Goal: Find specific page/section: Find specific page/section

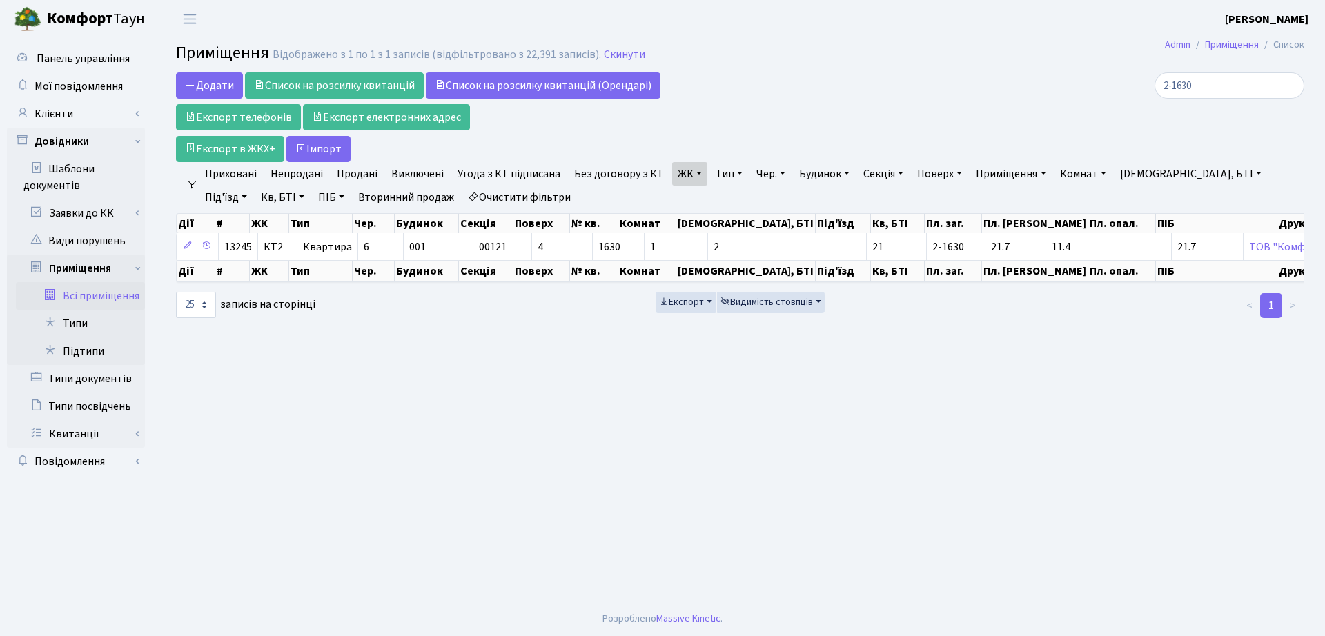
select select "25"
click at [672, 179] on link "ЖК" at bounding box center [689, 173] width 35 height 23
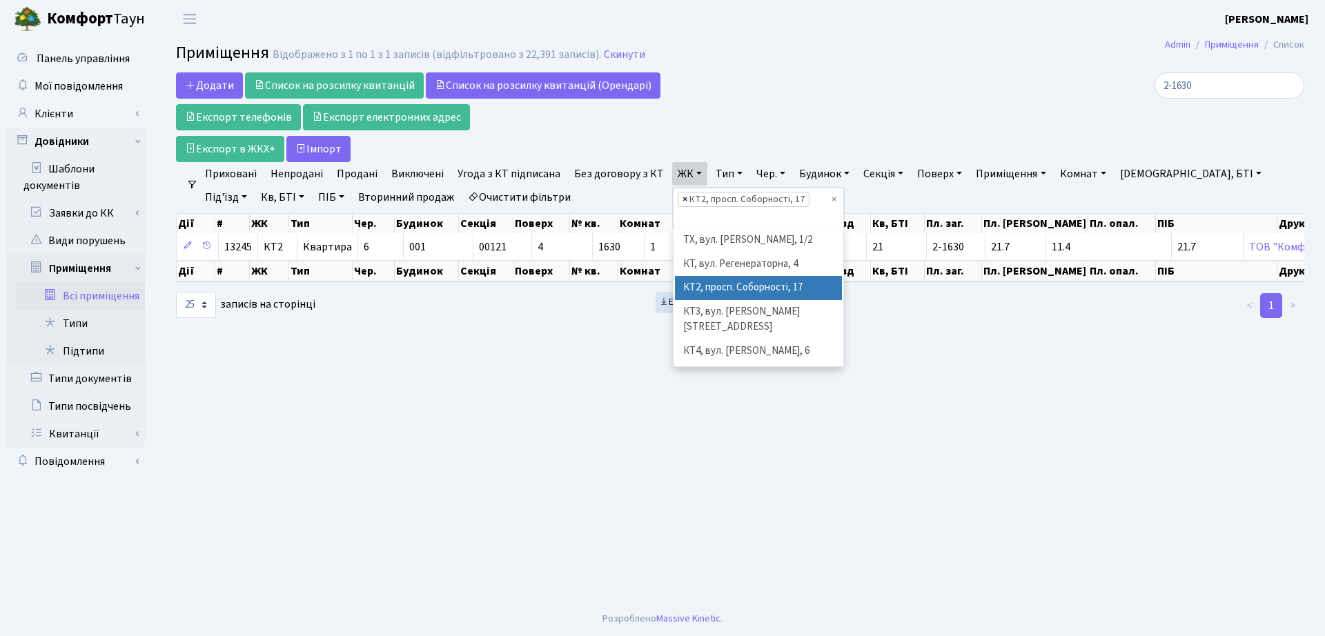
click at [683, 201] on span "×" at bounding box center [685, 200] width 5 height 14
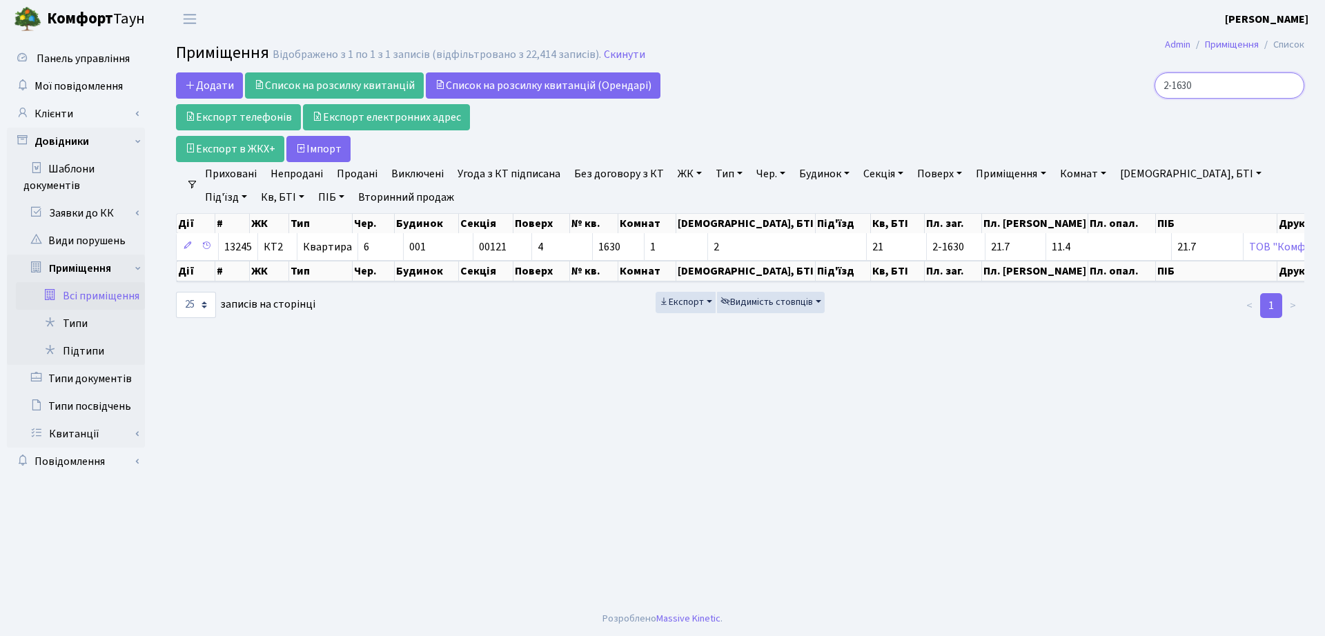
drag, startPoint x: 1239, startPoint y: 91, endPoint x: 954, endPoint y: 94, distance: 285.0
click at [954, 94] on div "2-1630" at bounding box center [1123, 85] width 362 height 26
click at [724, 179] on link "Тип" at bounding box center [729, 173] width 38 height 23
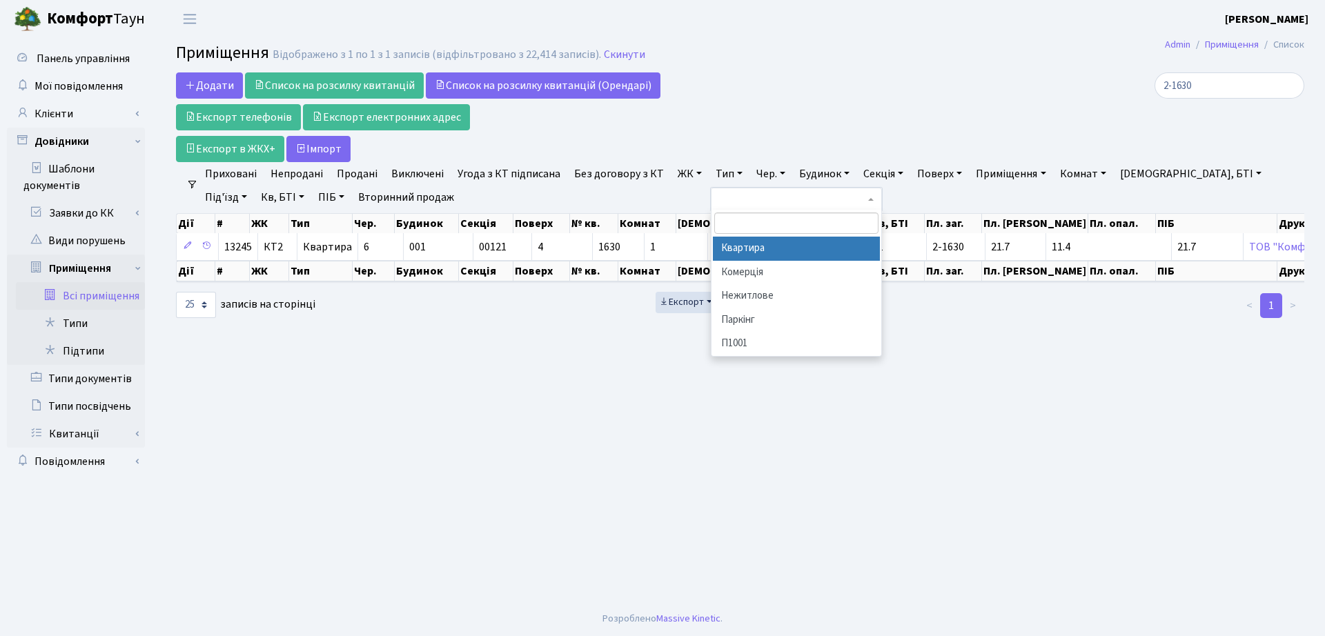
click at [724, 179] on link "Тип" at bounding box center [729, 173] width 38 height 23
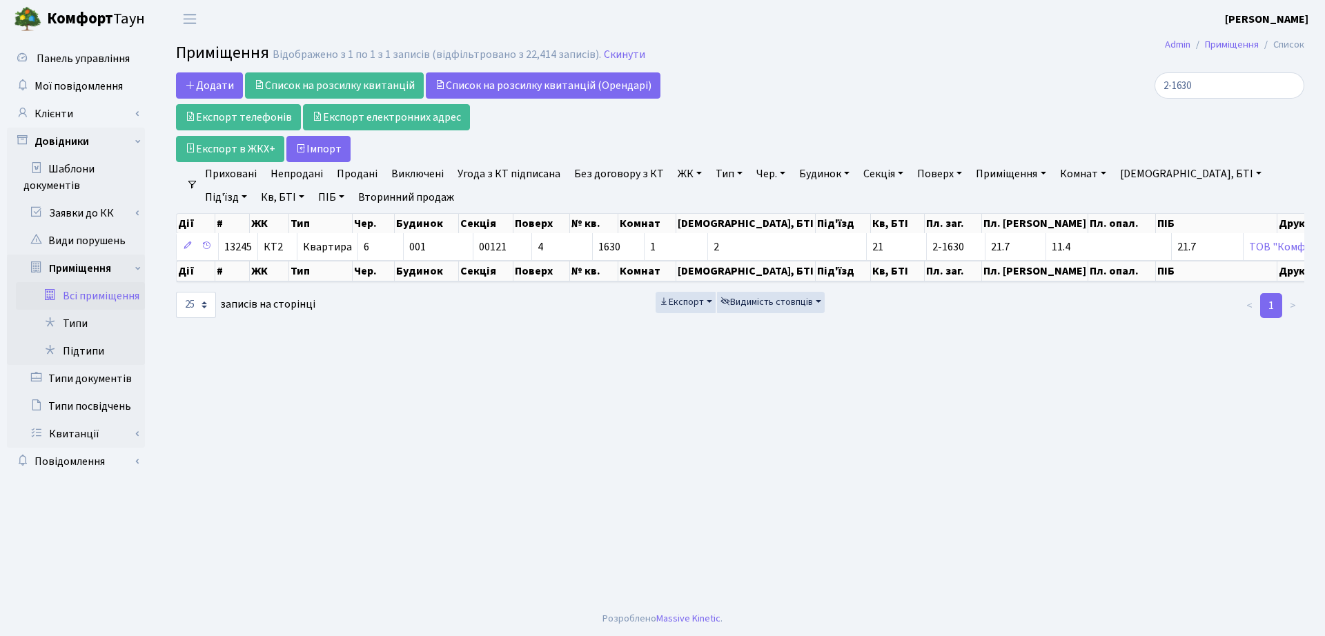
click at [683, 171] on link "ЖК" at bounding box center [689, 173] width 35 height 23
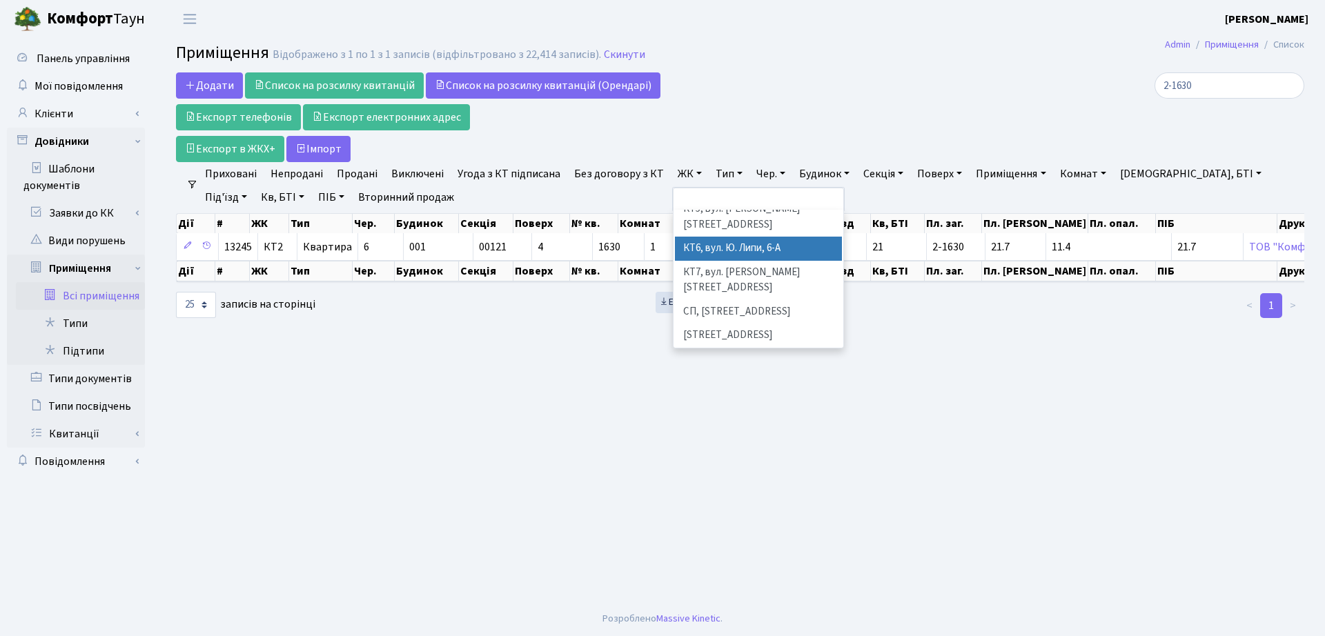
scroll to position [173, 0]
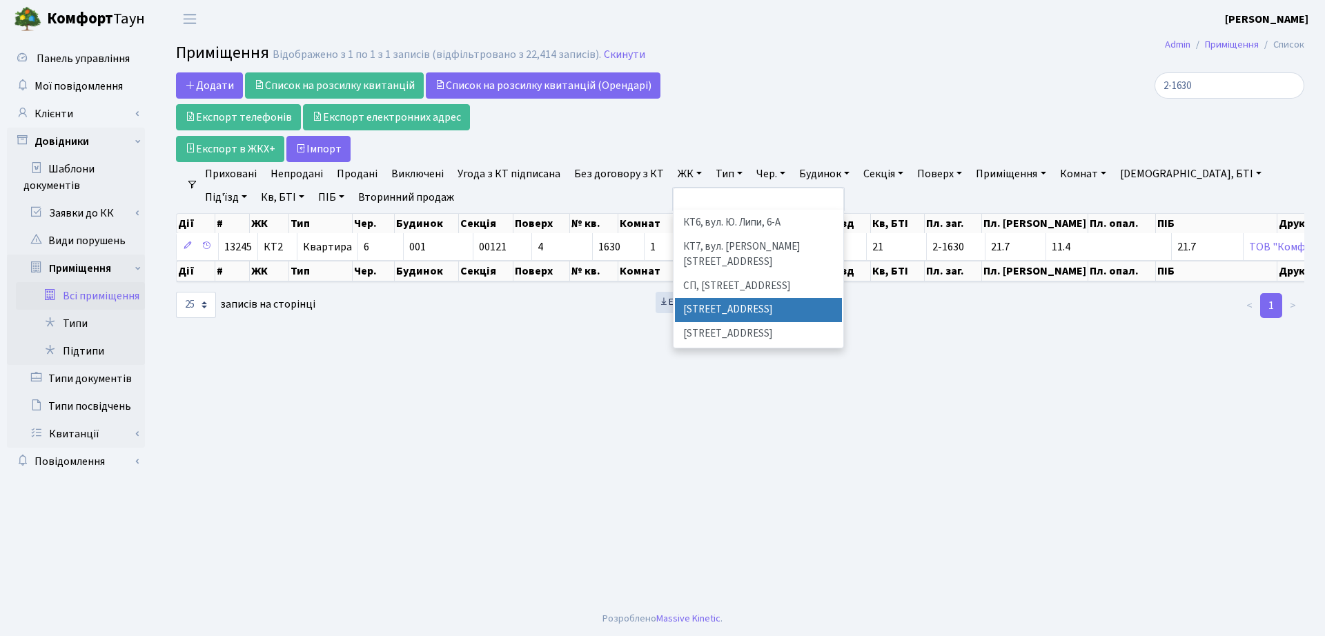
click at [723, 298] on li "[STREET_ADDRESS]" at bounding box center [758, 310] width 167 height 24
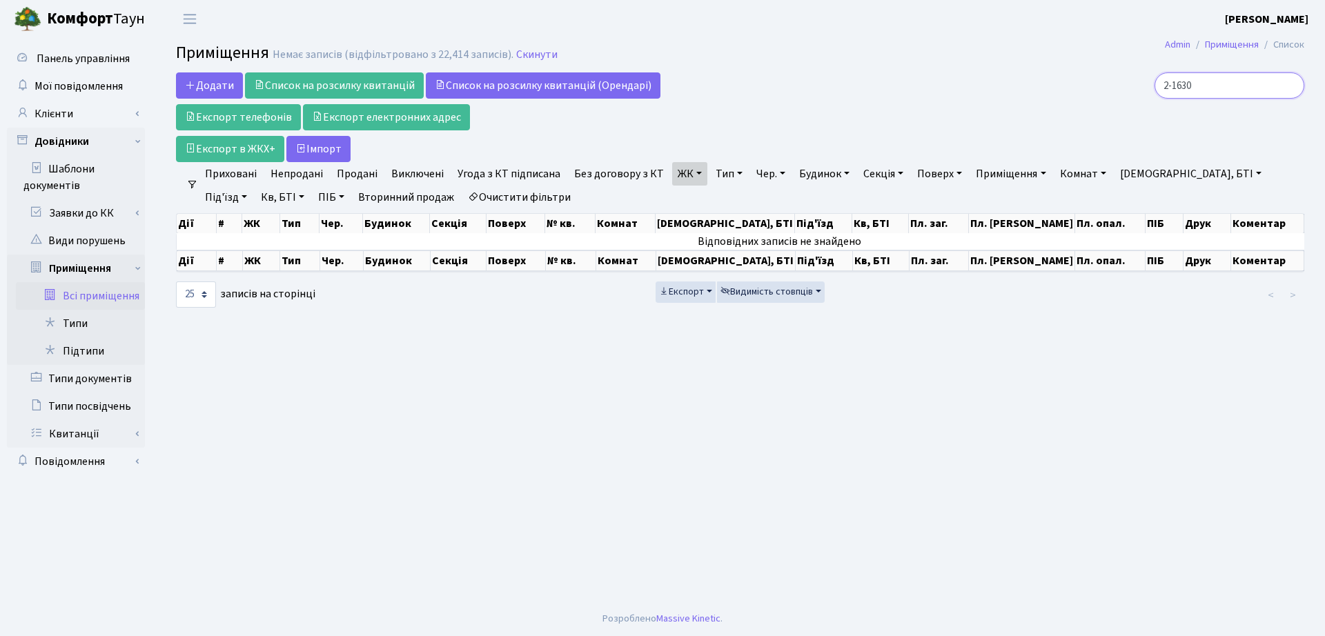
drag, startPoint x: 1103, startPoint y: 83, endPoint x: 999, endPoint y: 79, distance: 105.0
click at [1002, 85] on div "2-1630" at bounding box center [1123, 85] width 362 height 26
type input "147"
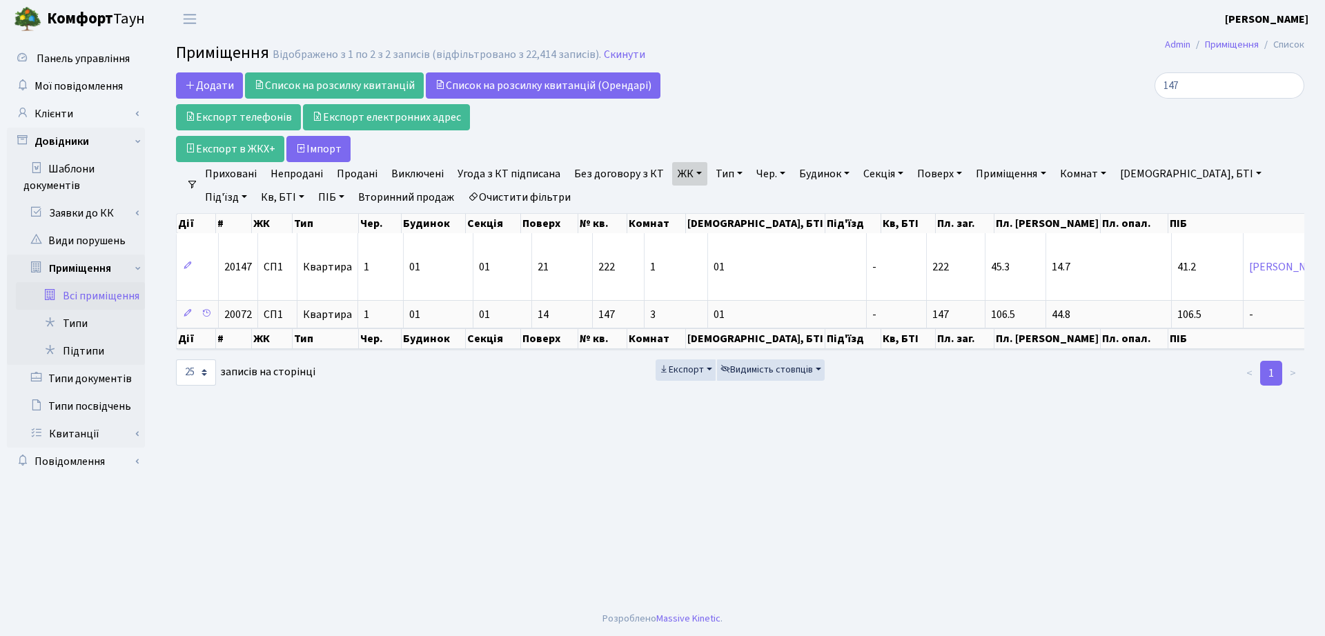
click at [696, 172] on link "ЖК" at bounding box center [689, 173] width 35 height 23
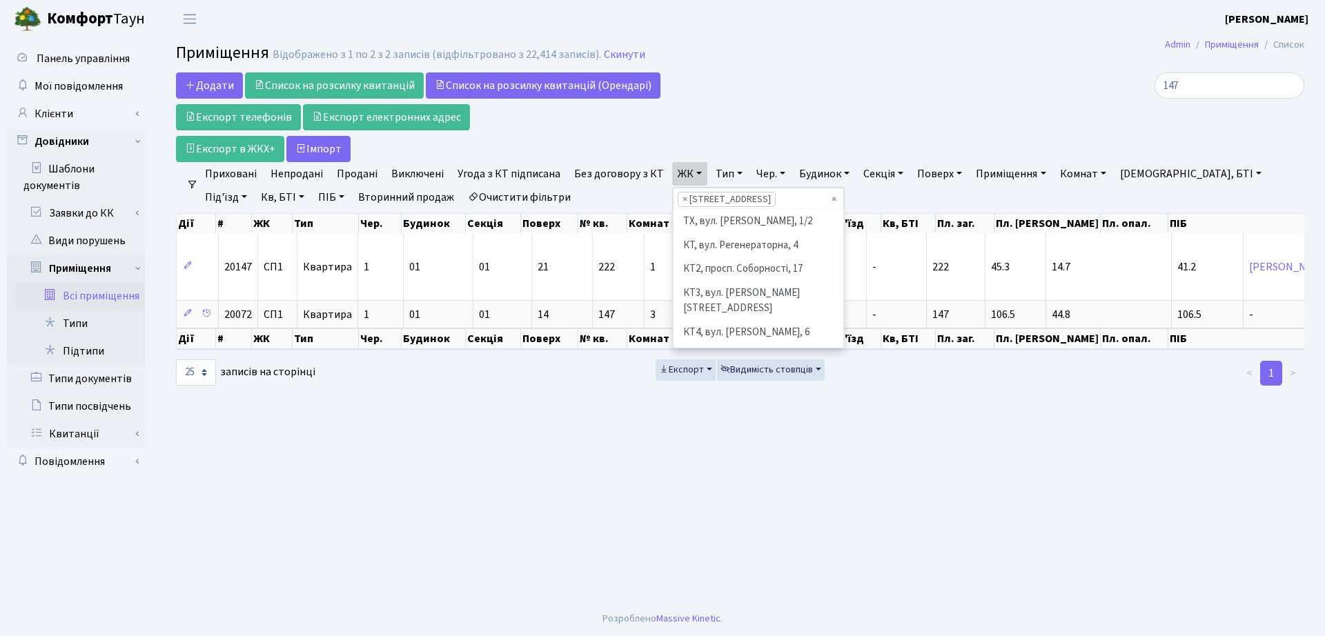
scroll to position [190, 0]
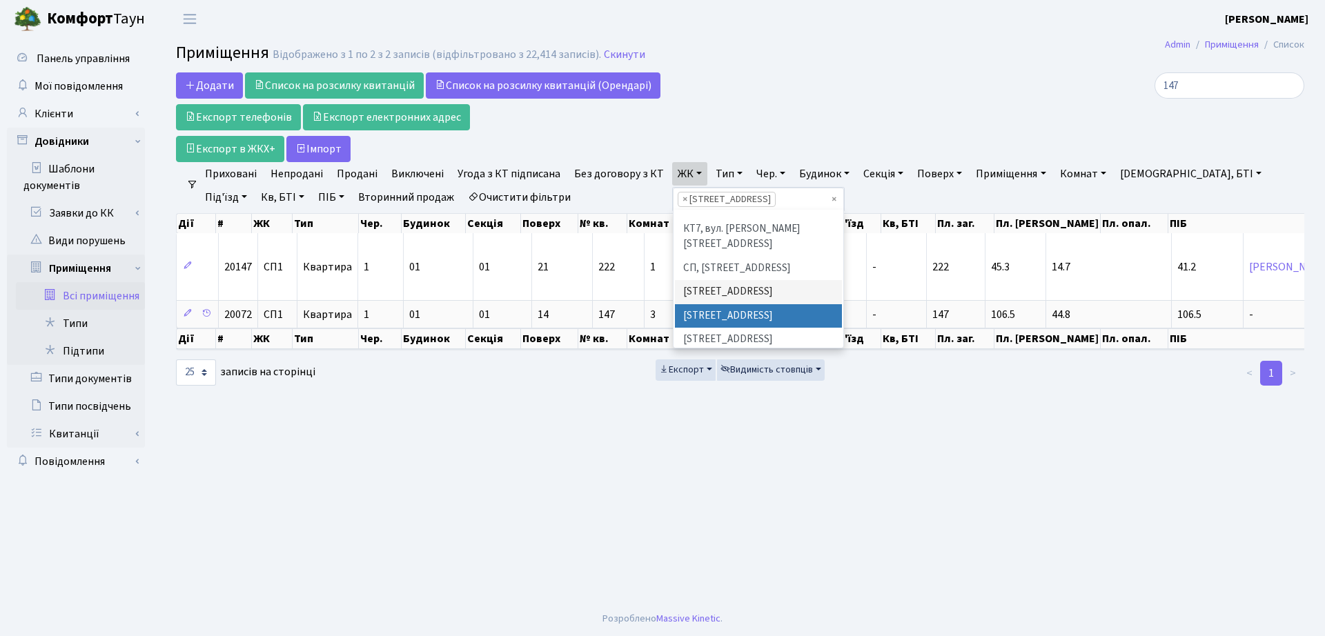
click at [716, 304] on li "[STREET_ADDRESS]" at bounding box center [758, 316] width 167 height 24
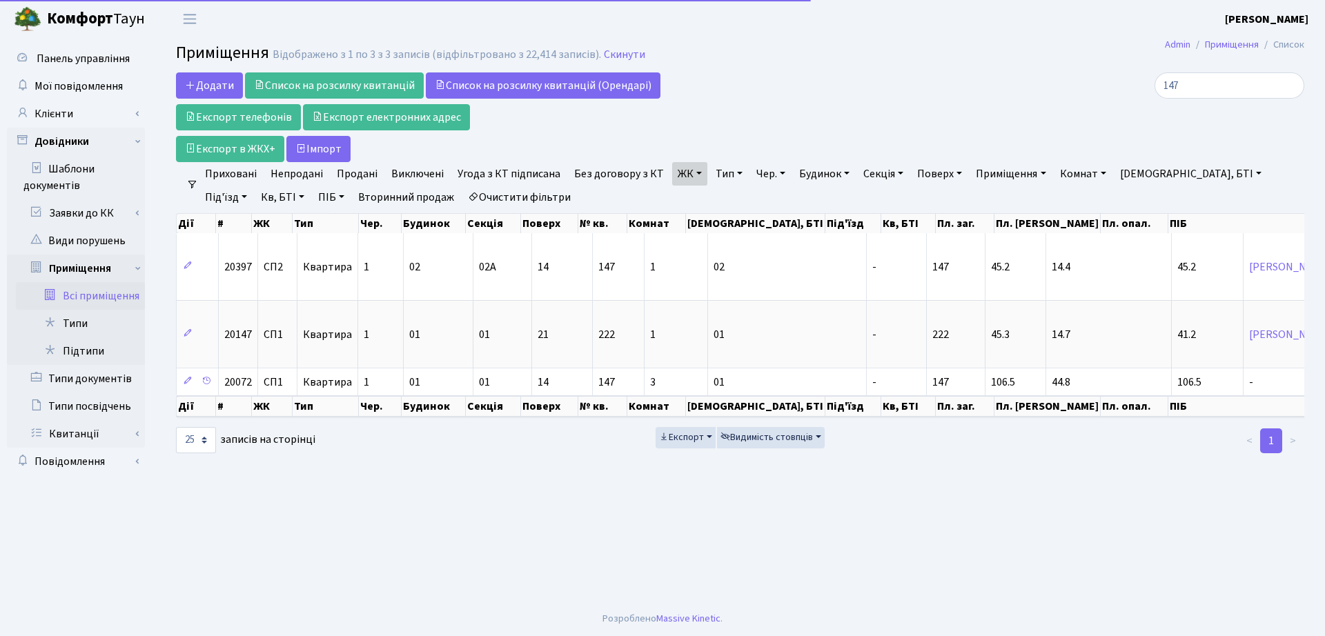
click at [676, 175] on link "ЖК" at bounding box center [689, 173] width 35 height 23
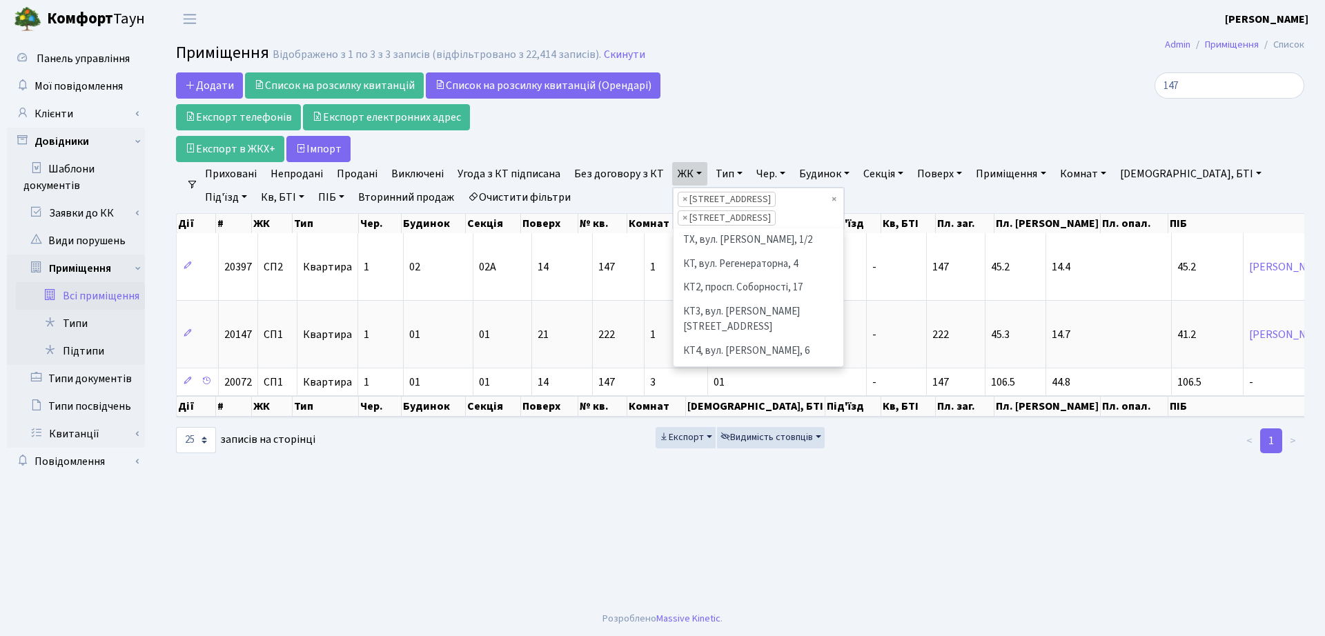
scroll to position [167, 0]
click at [683, 200] on span "×" at bounding box center [685, 200] width 5 height 14
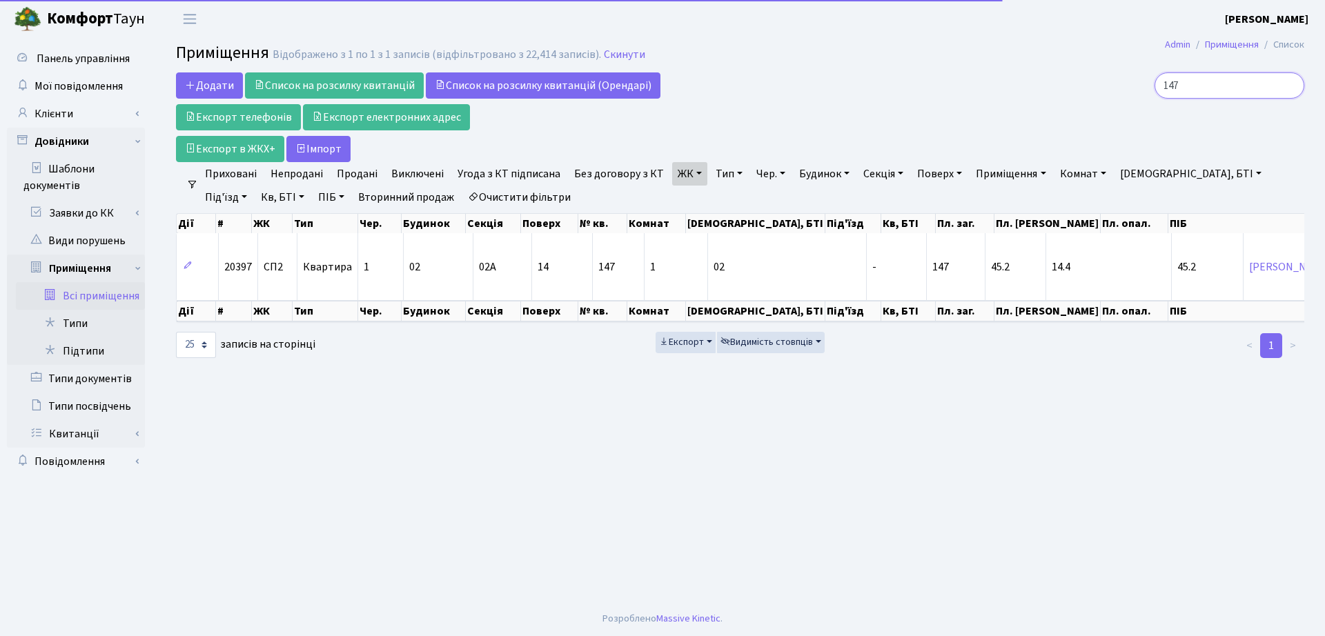
drag, startPoint x: 1236, startPoint y: 75, endPoint x: 1109, endPoint y: 88, distance: 127.7
click at [1109, 88] on div "147" at bounding box center [1123, 85] width 362 height 26
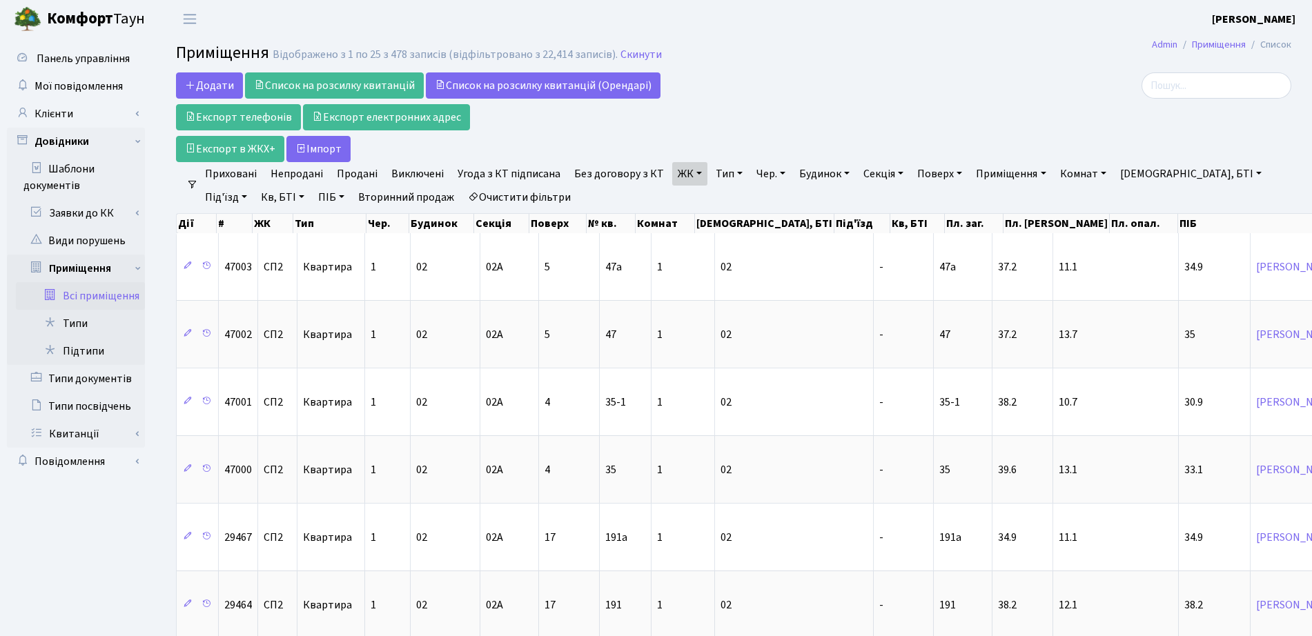
click at [731, 170] on link "Тип" at bounding box center [729, 173] width 38 height 23
click at [760, 117] on div "Додати Список на розсилку квитанцій Список на розсилку квитанцій (Орендарі) Екс…" at bounding box center [544, 117] width 736 height 90
click at [1200, 86] on input "search" at bounding box center [1216, 85] width 150 height 26
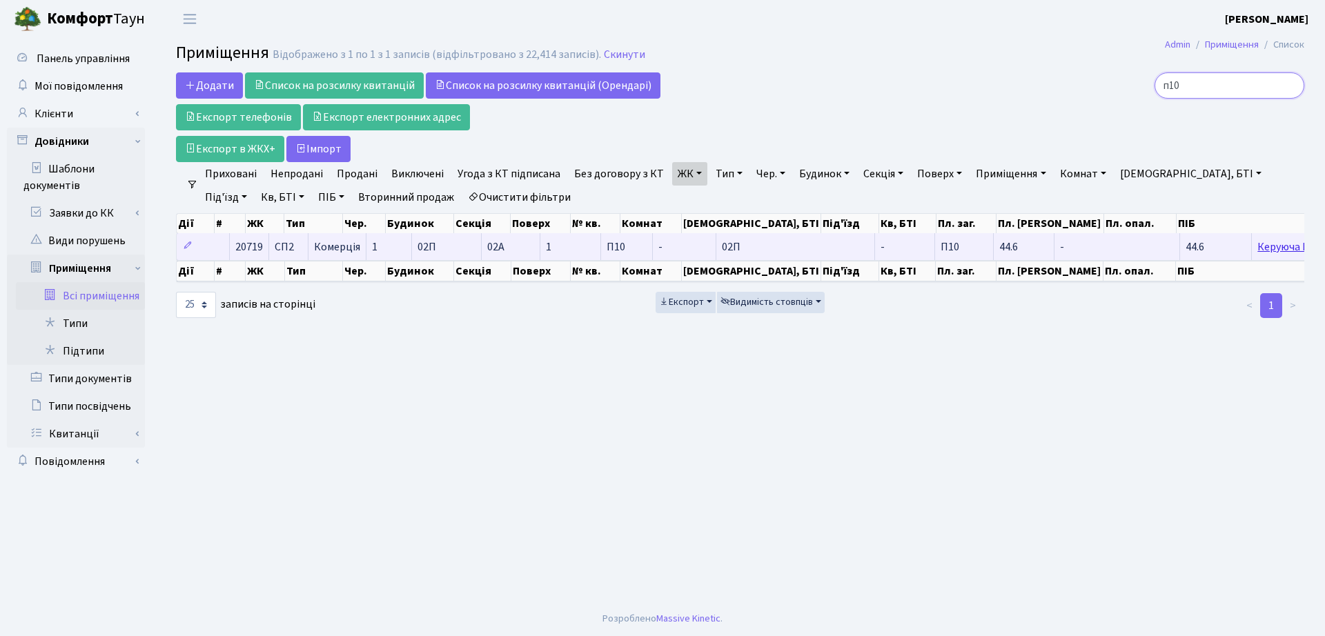
type input "п10"
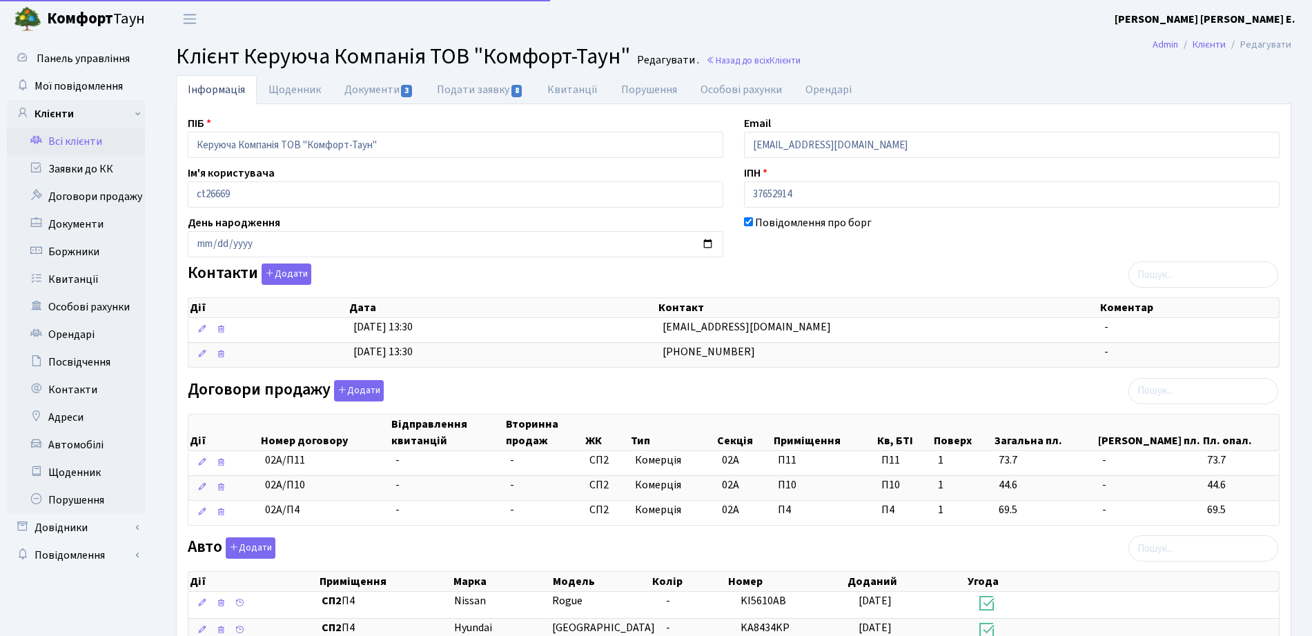
select select "25"
click at [781, 57] on span "Клієнти" at bounding box center [784, 60] width 31 height 13
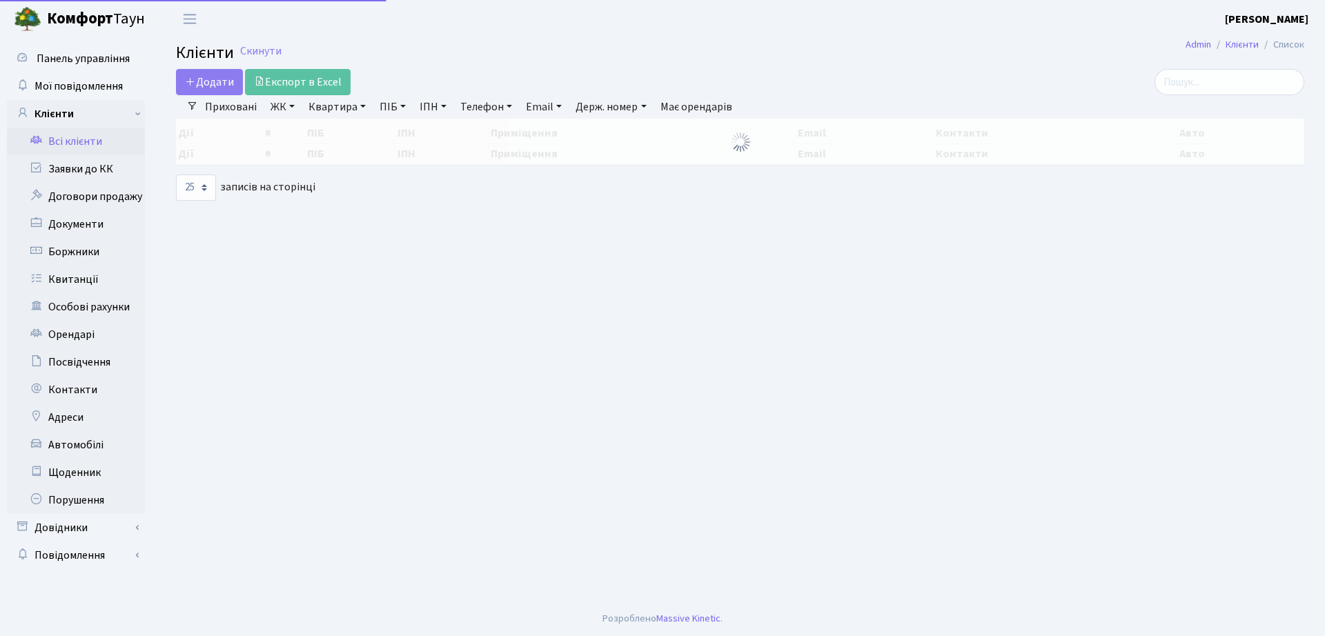
select select "25"
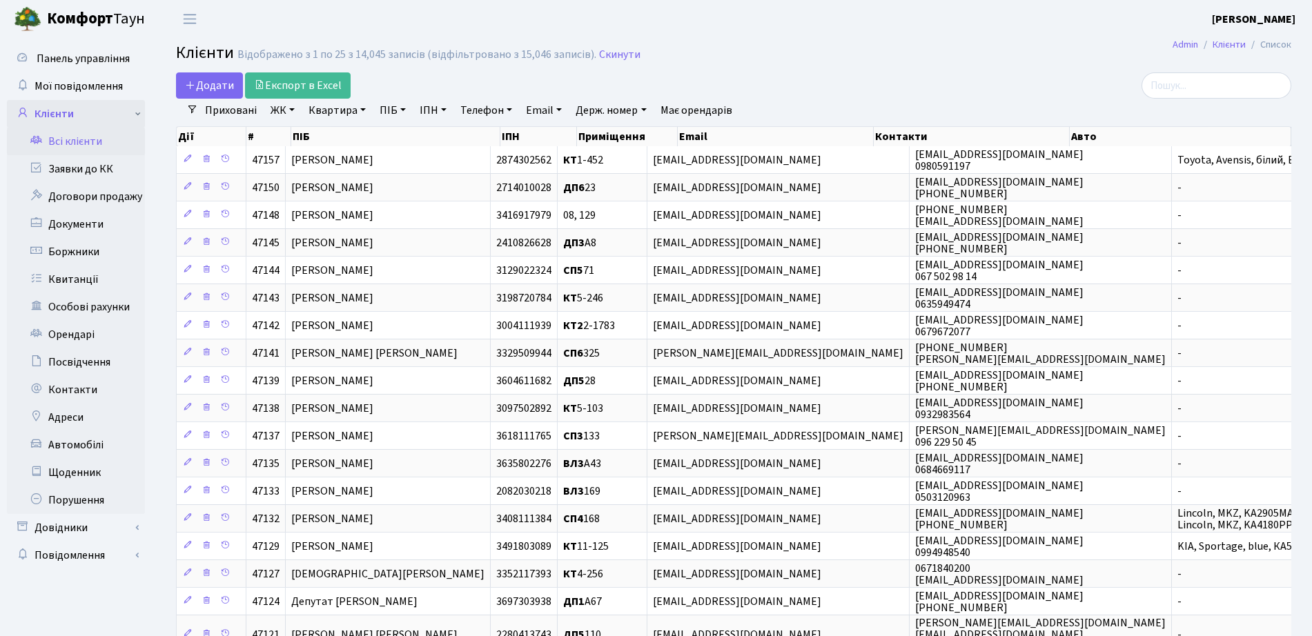
click at [68, 117] on link "Клієнти" at bounding box center [76, 114] width 138 height 28
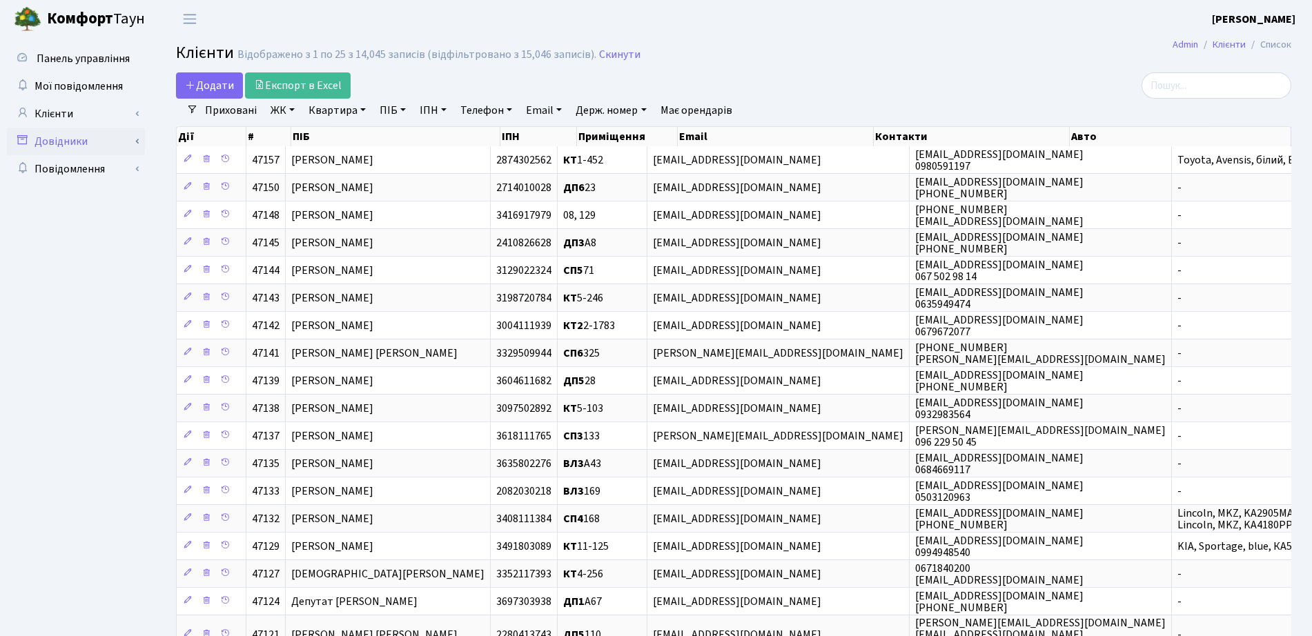
click at [106, 144] on link "Довідники" at bounding box center [76, 142] width 138 height 28
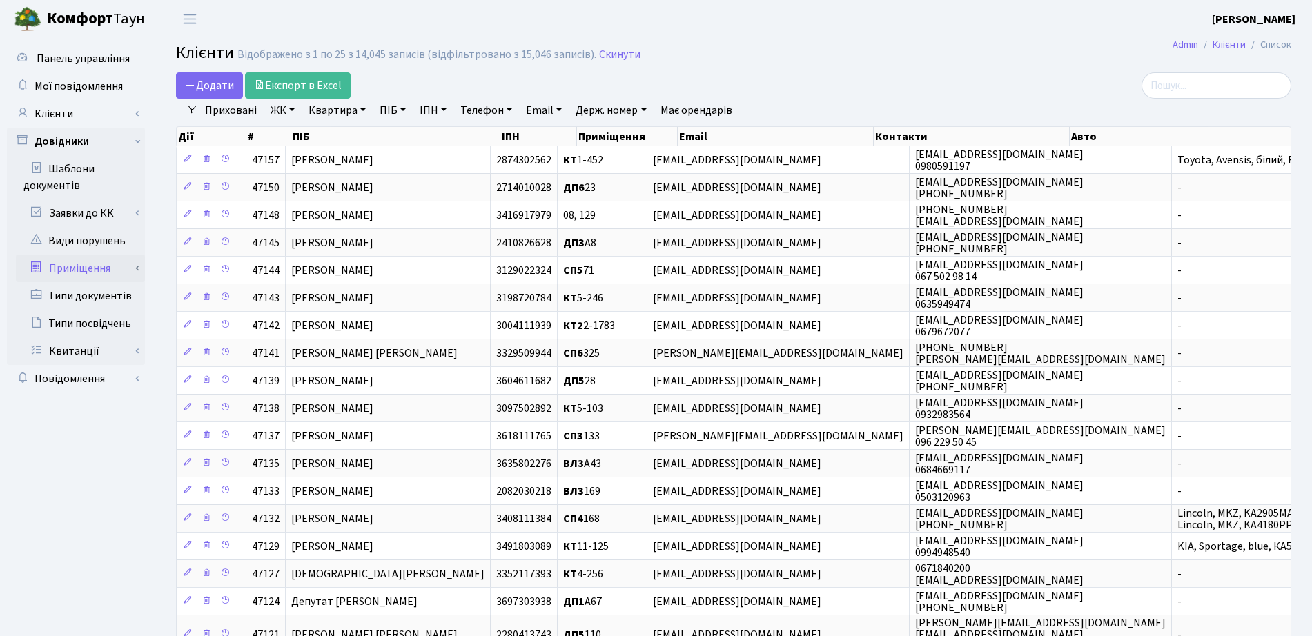
click at [92, 272] on link "Приміщення" at bounding box center [80, 269] width 129 height 28
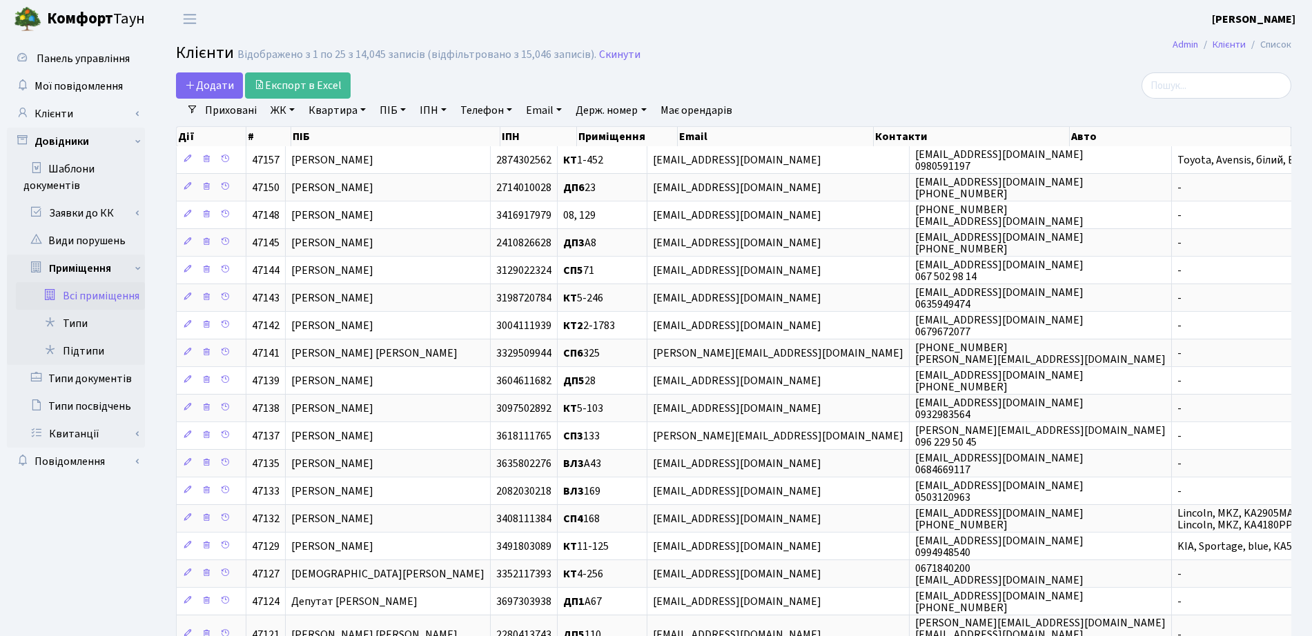
click at [91, 300] on link "Всі приміщення" at bounding box center [80, 296] width 129 height 28
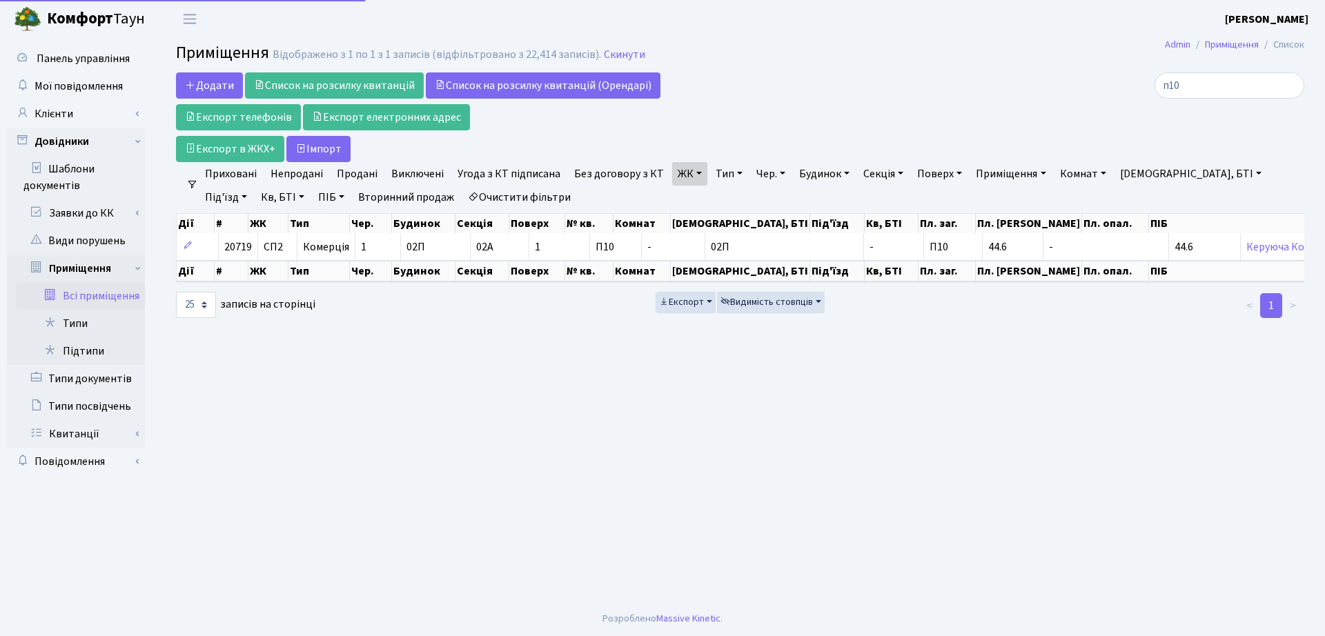
select select "25"
click at [682, 168] on link "ЖК" at bounding box center [689, 173] width 35 height 23
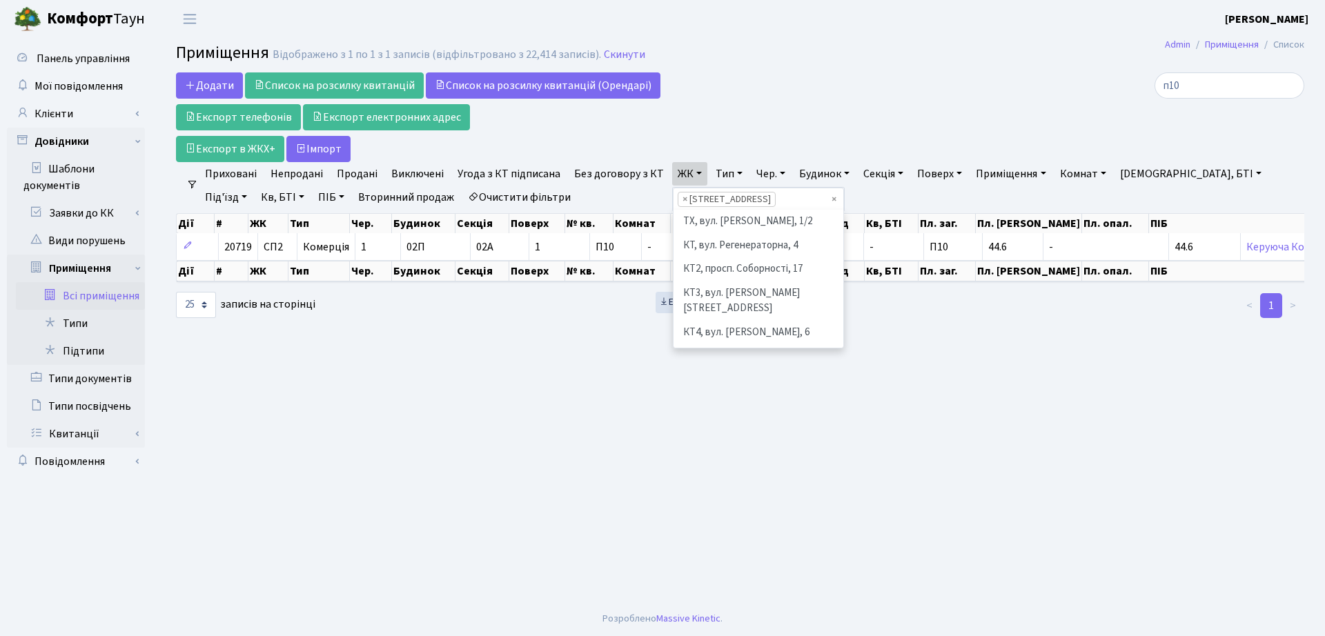
scroll to position [190, 0]
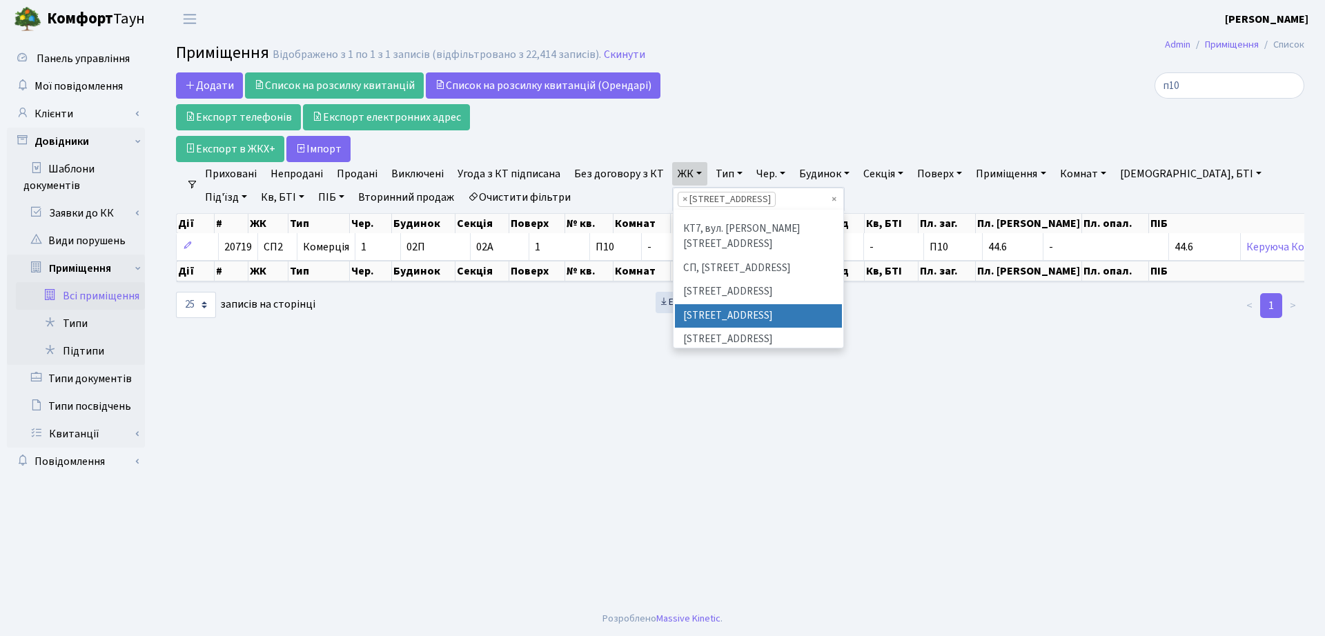
click at [678, 197] on li "× СП2, [STREET_ADDRESS]" at bounding box center [727, 199] width 98 height 15
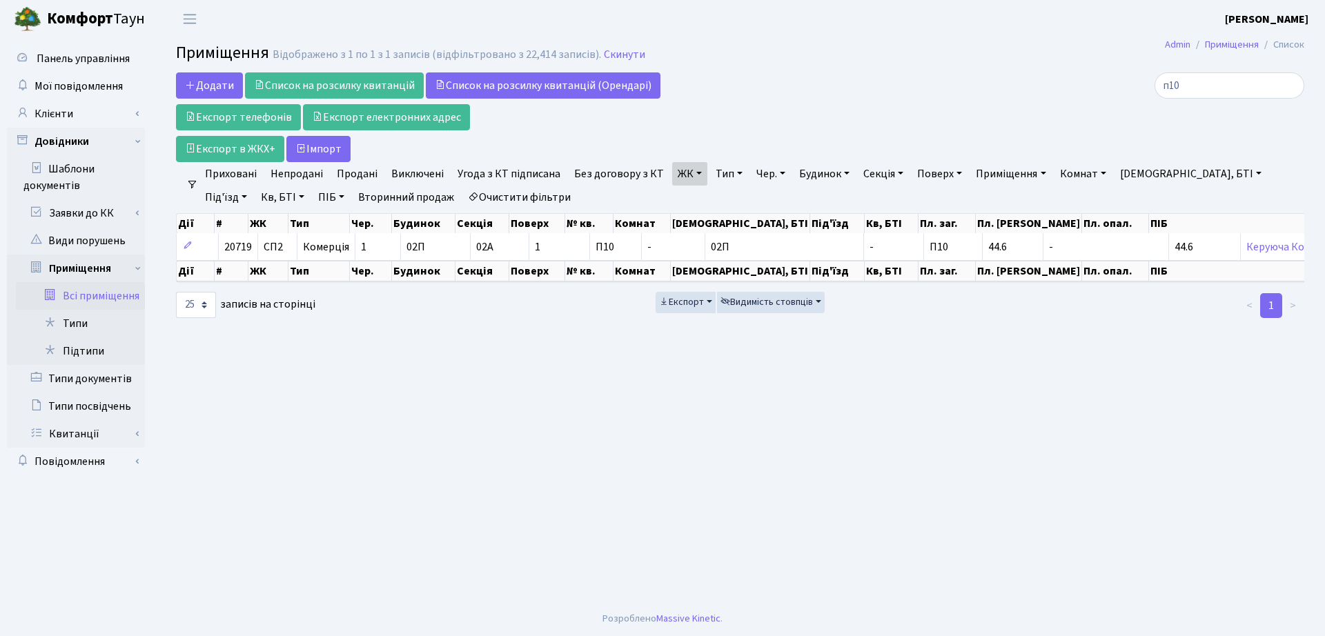
click at [679, 176] on link "ЖК" at bounding box center [689, 173] width 35 height 23
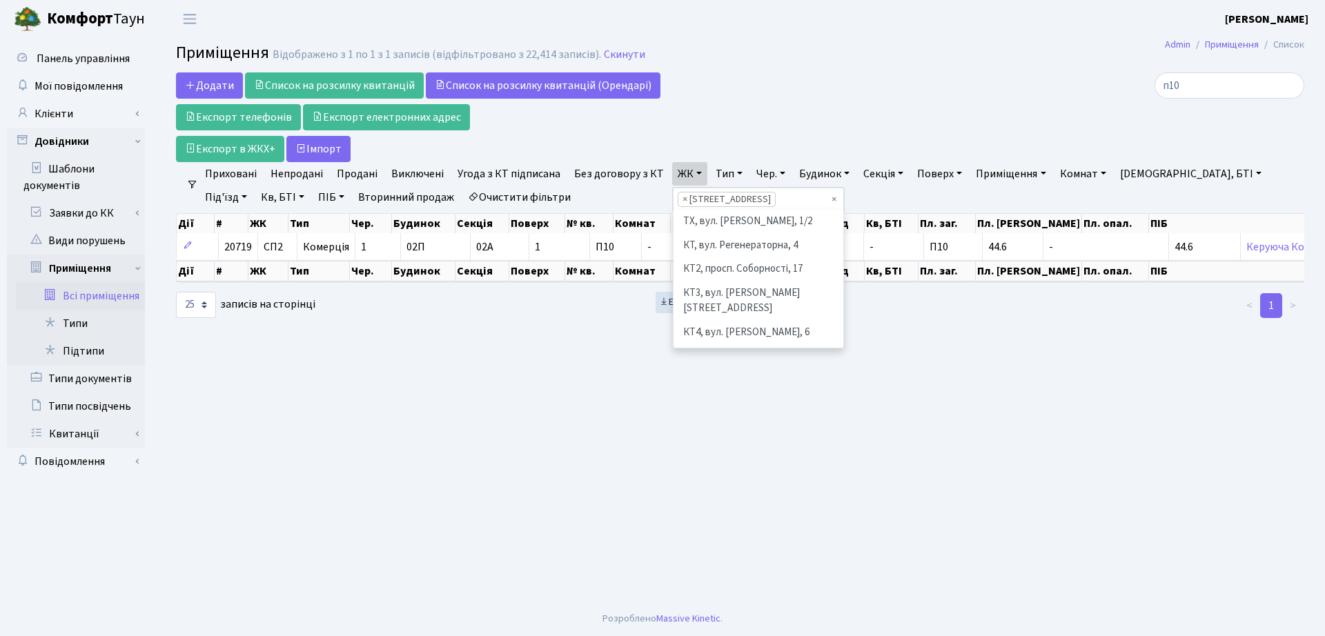
scroll to position [215, 0]
click at [698, 256] on li "[STREET_ADDRESS]" at bounding box center [758, 268] width 167 height 24
select select "307"
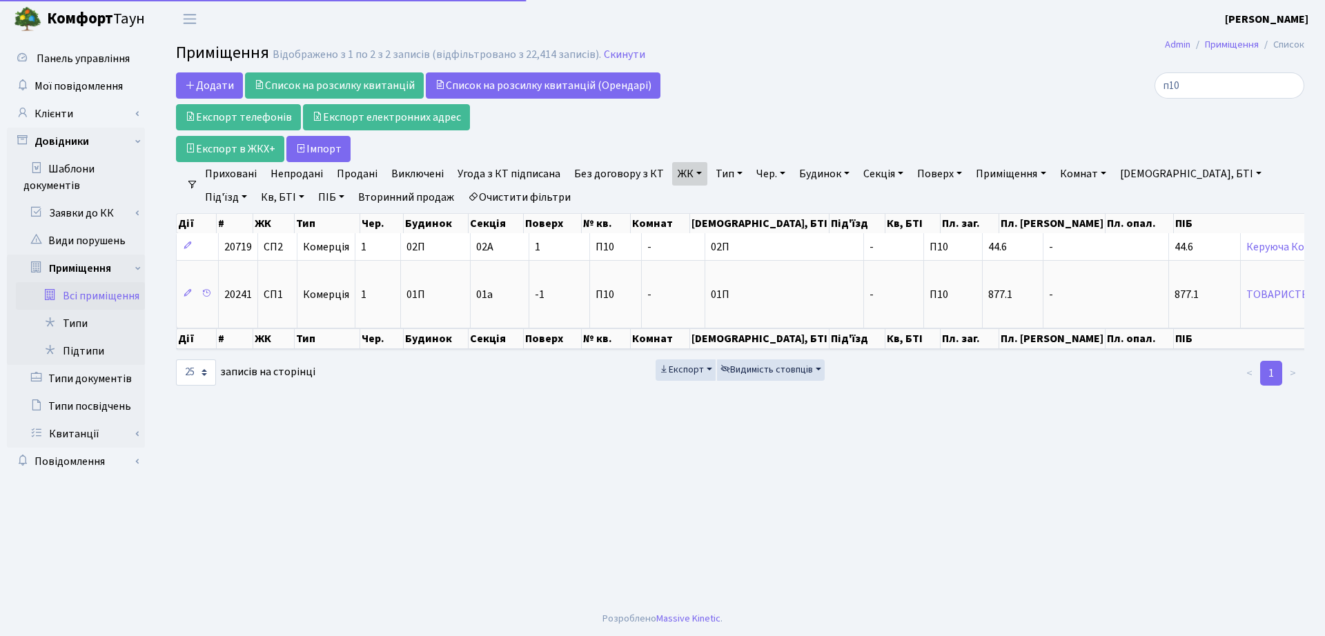
click at [674, 177] on link "ЖК" at bounding box center [689, 173] width 35 height 23
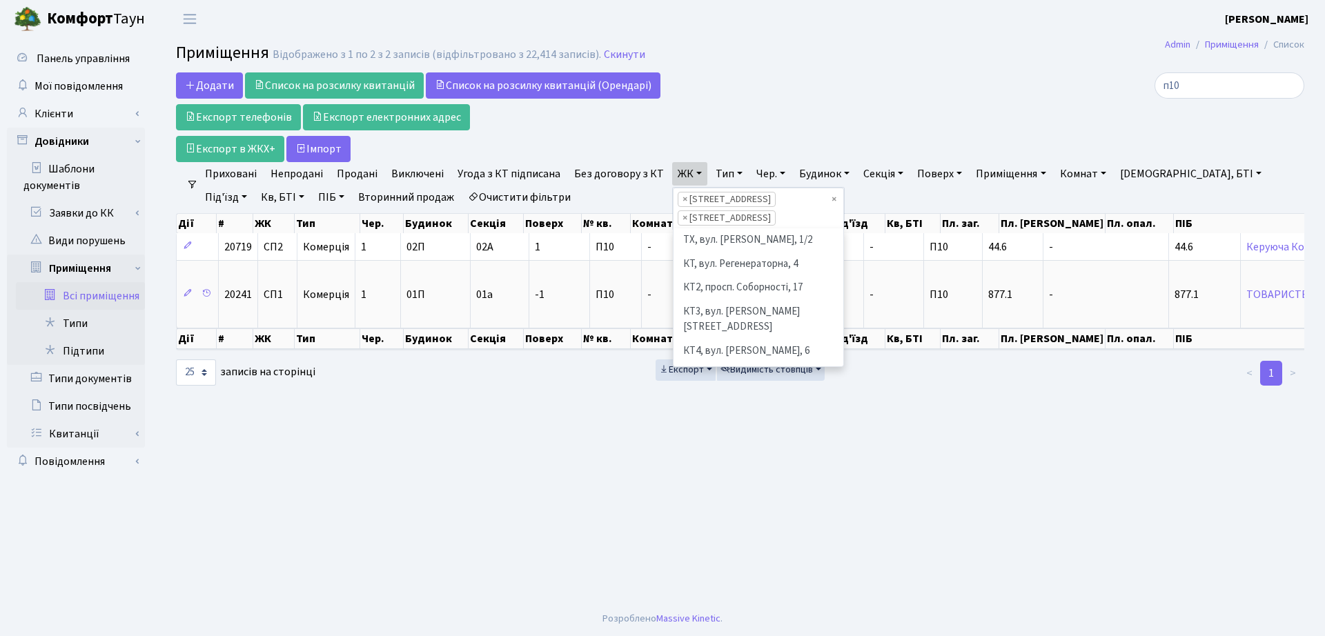
scroll to position [190, 0]
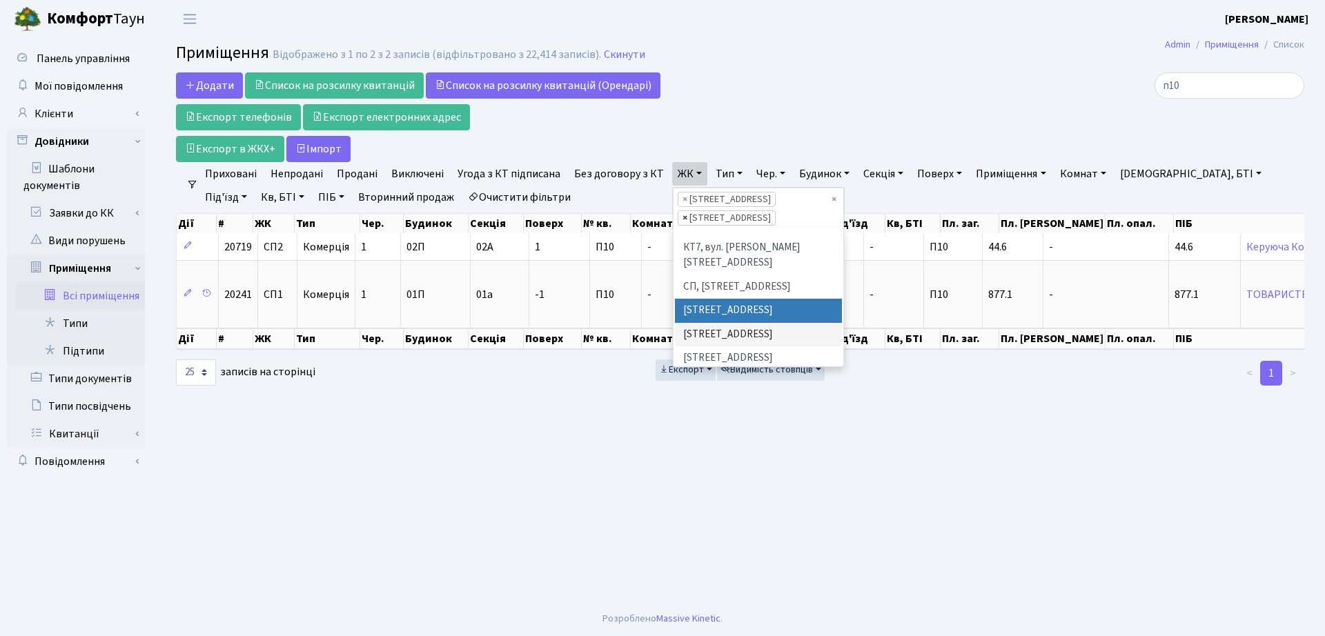
click at [683, 219] on span "×" at bounding box center [685, 218] width 5 height 14
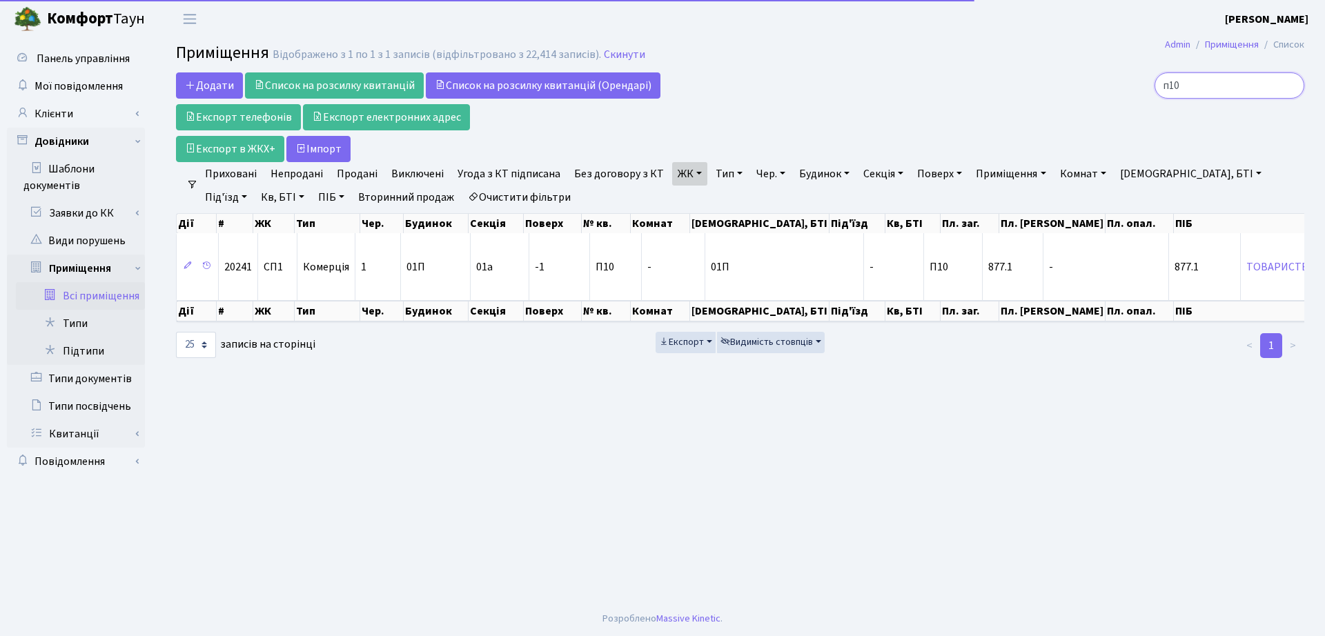
drag, startPoint x: 1220, startPoint y: 86, endPoint x: 1119, endPoint y: 88, distance: 101.5
click at [1119, 88] on div "п10" at bounding box center [1123, 85] width 362 height 26
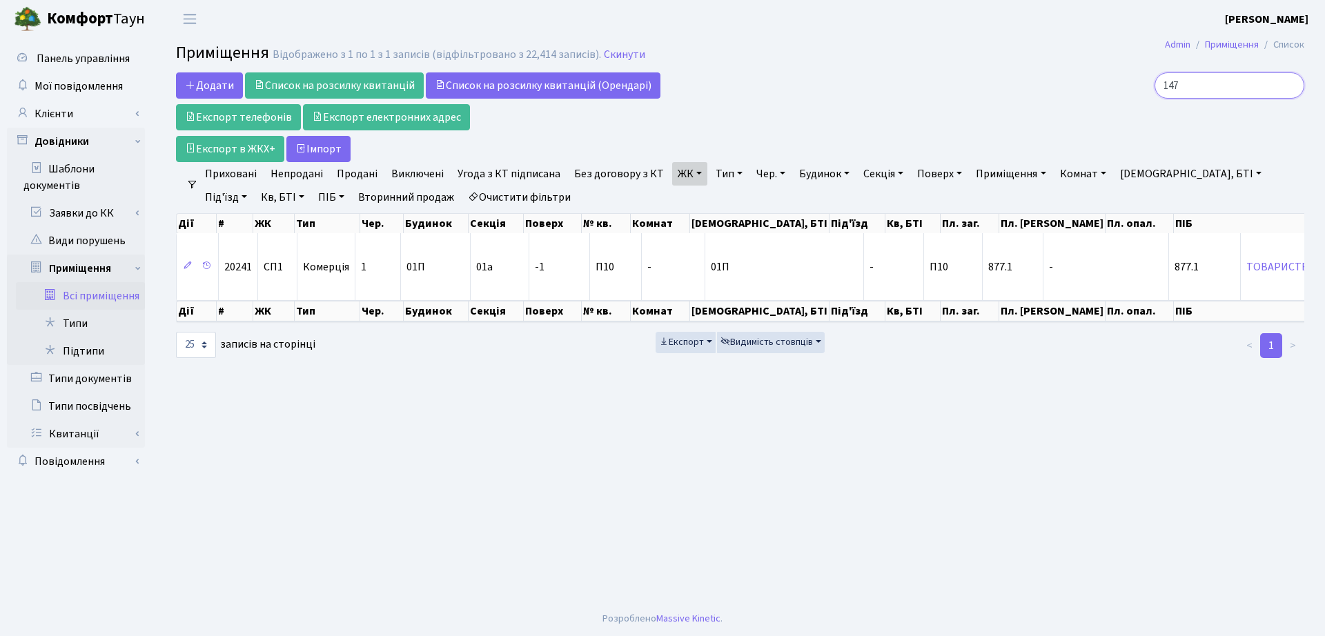
type input "147"
